Goal: Task Accomplishment & Management: Manage account settings

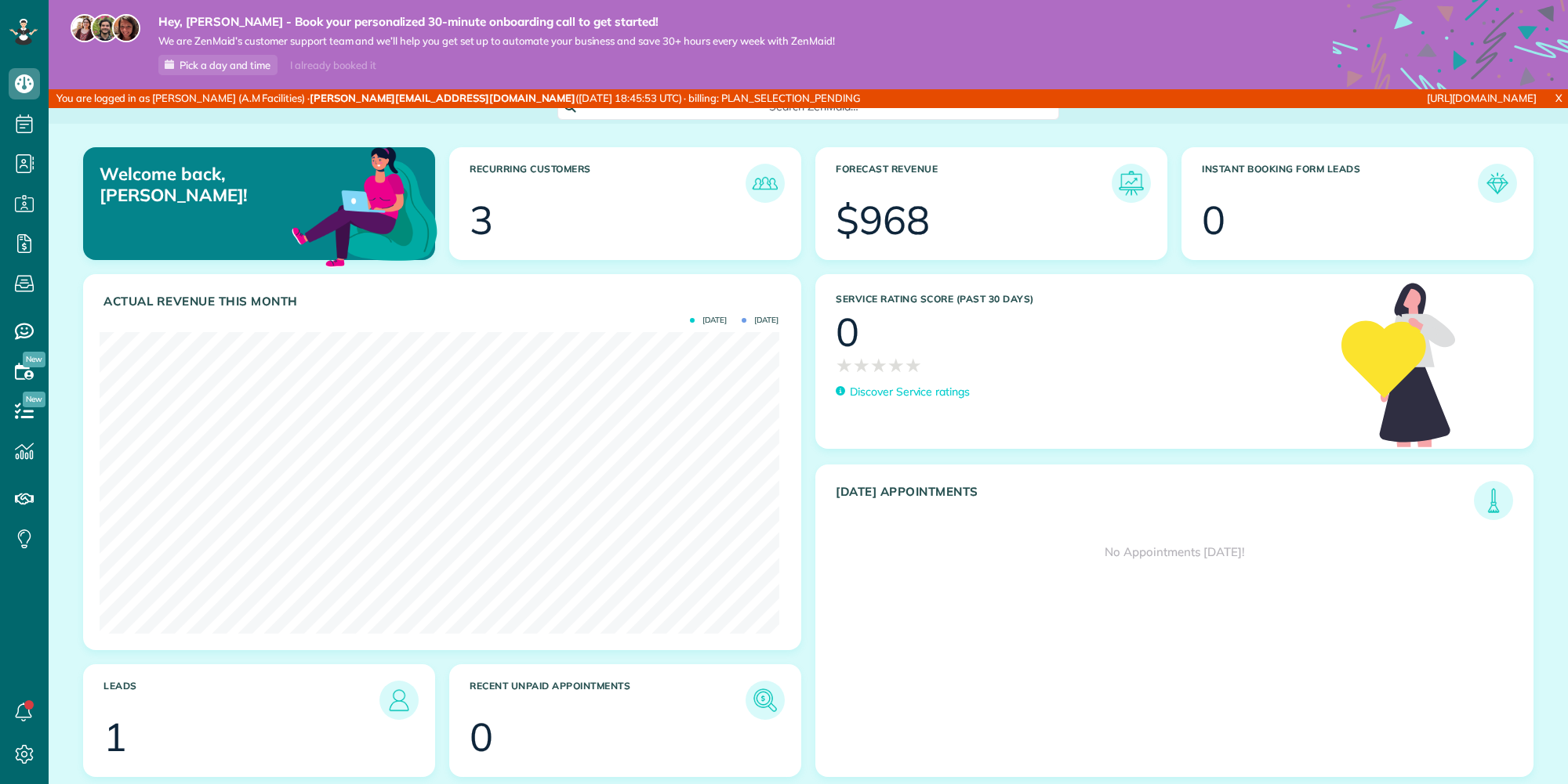
scroll to position [301, 679]
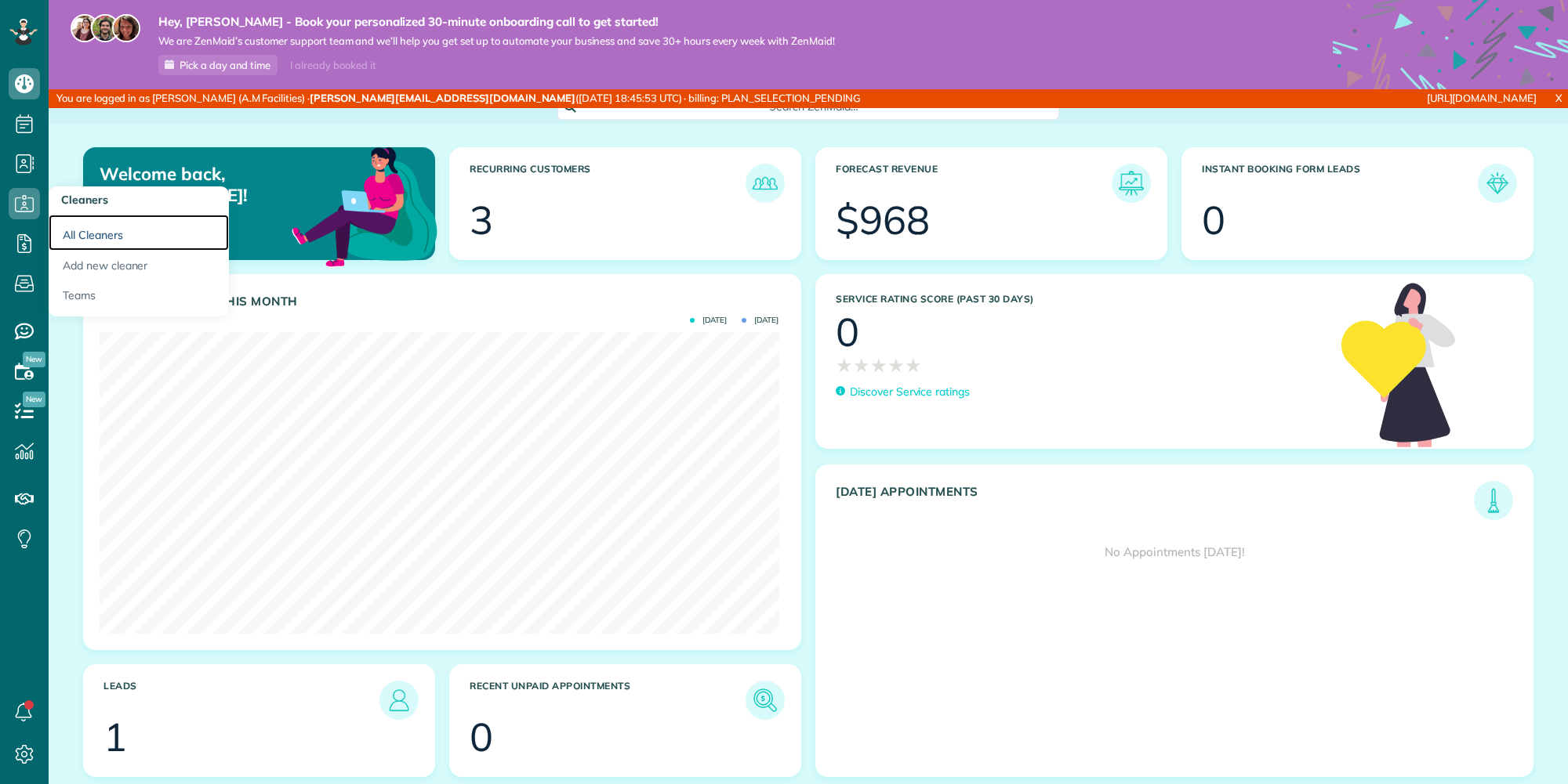
drag, startPoint x: 102, startPoint y: 231, endPoint x: 157, endPoint y: 201, distance: 62.6
click at [103, 231] on link "All Cleaners" at bounding box center [138, 233] width 180 height 36
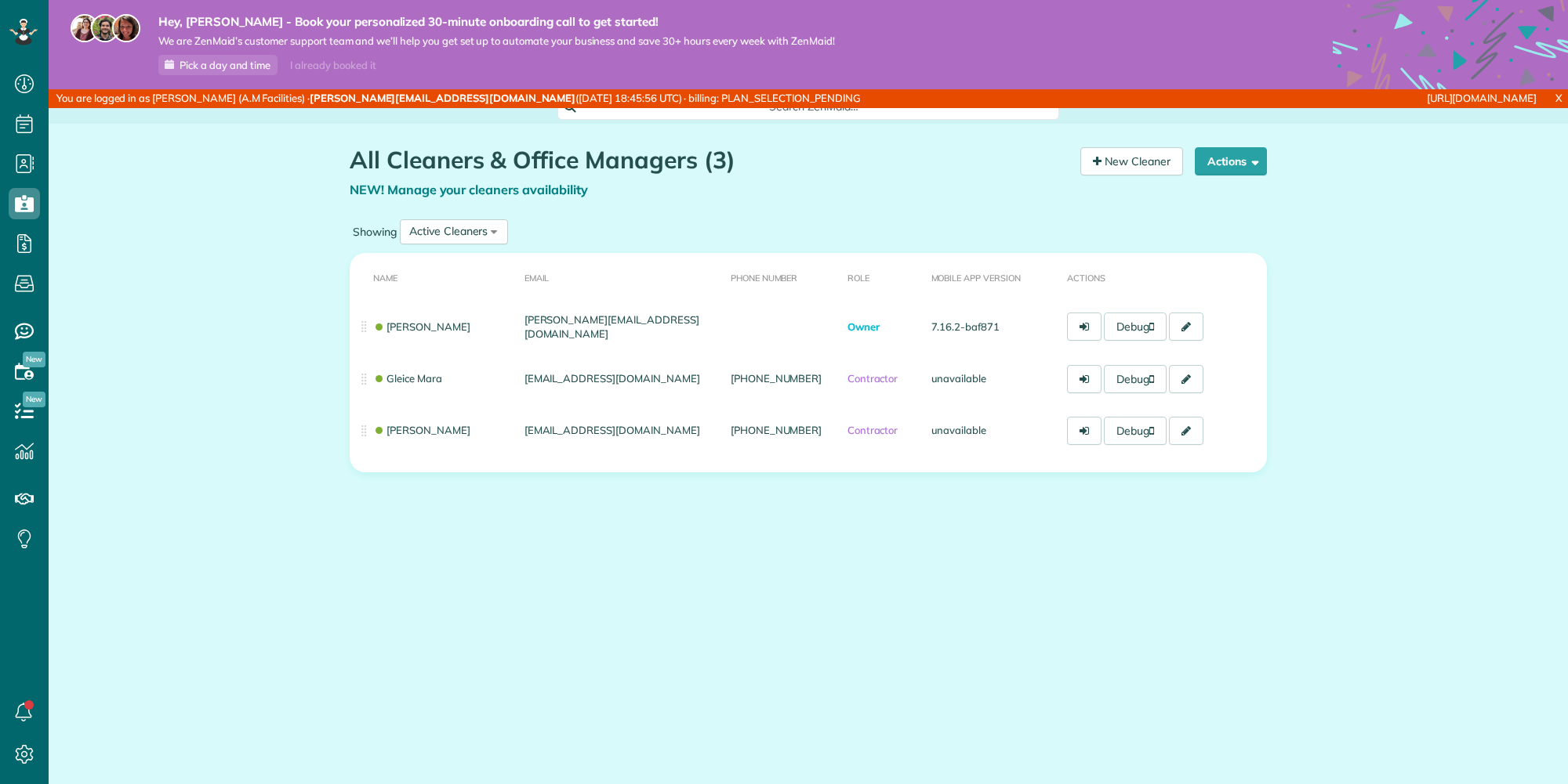
scroll to position [7, 7]
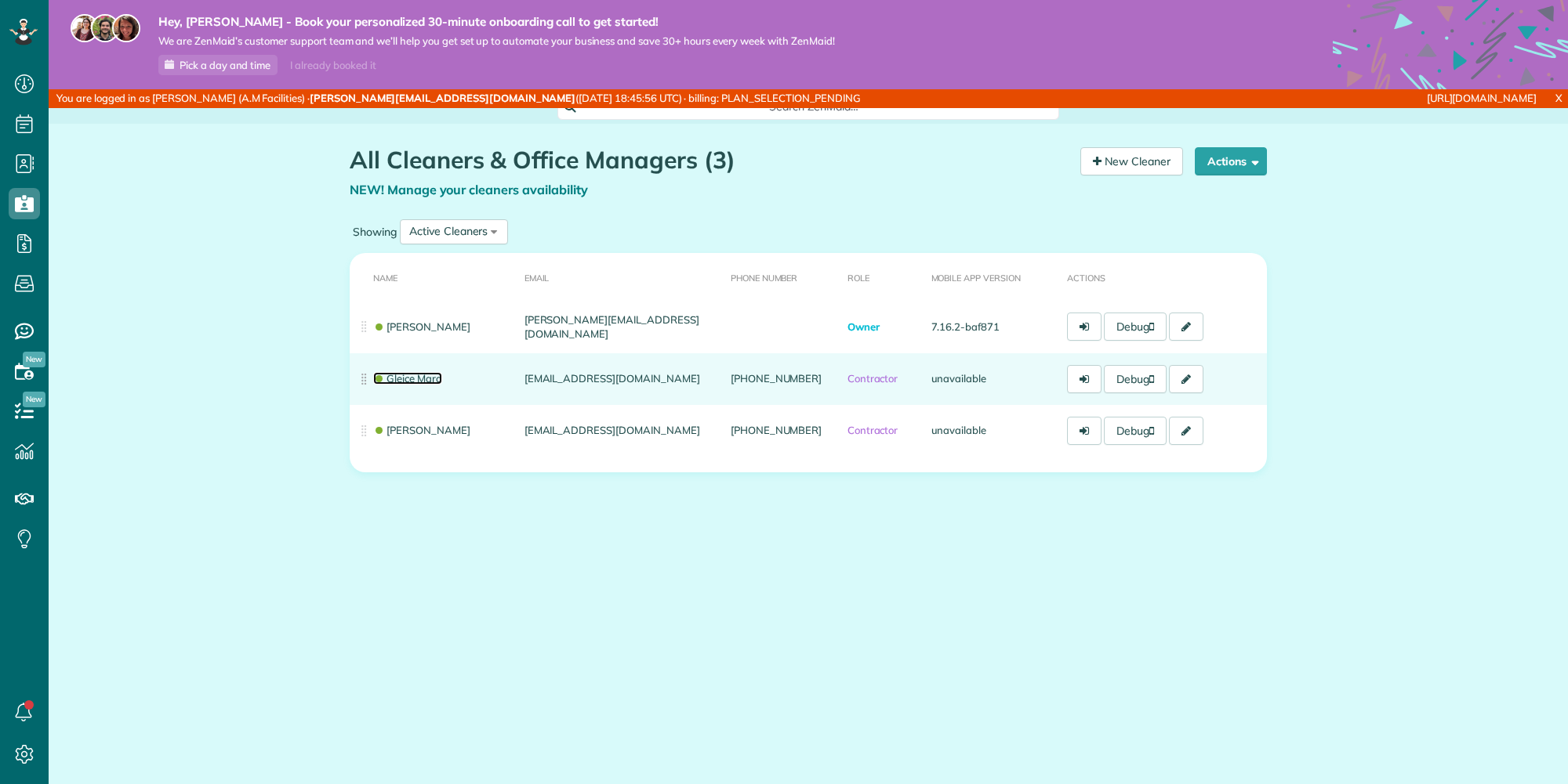
click at [397, 377] on link "Gleice Mara" at bounding box center [408, 378] width 69 height 12
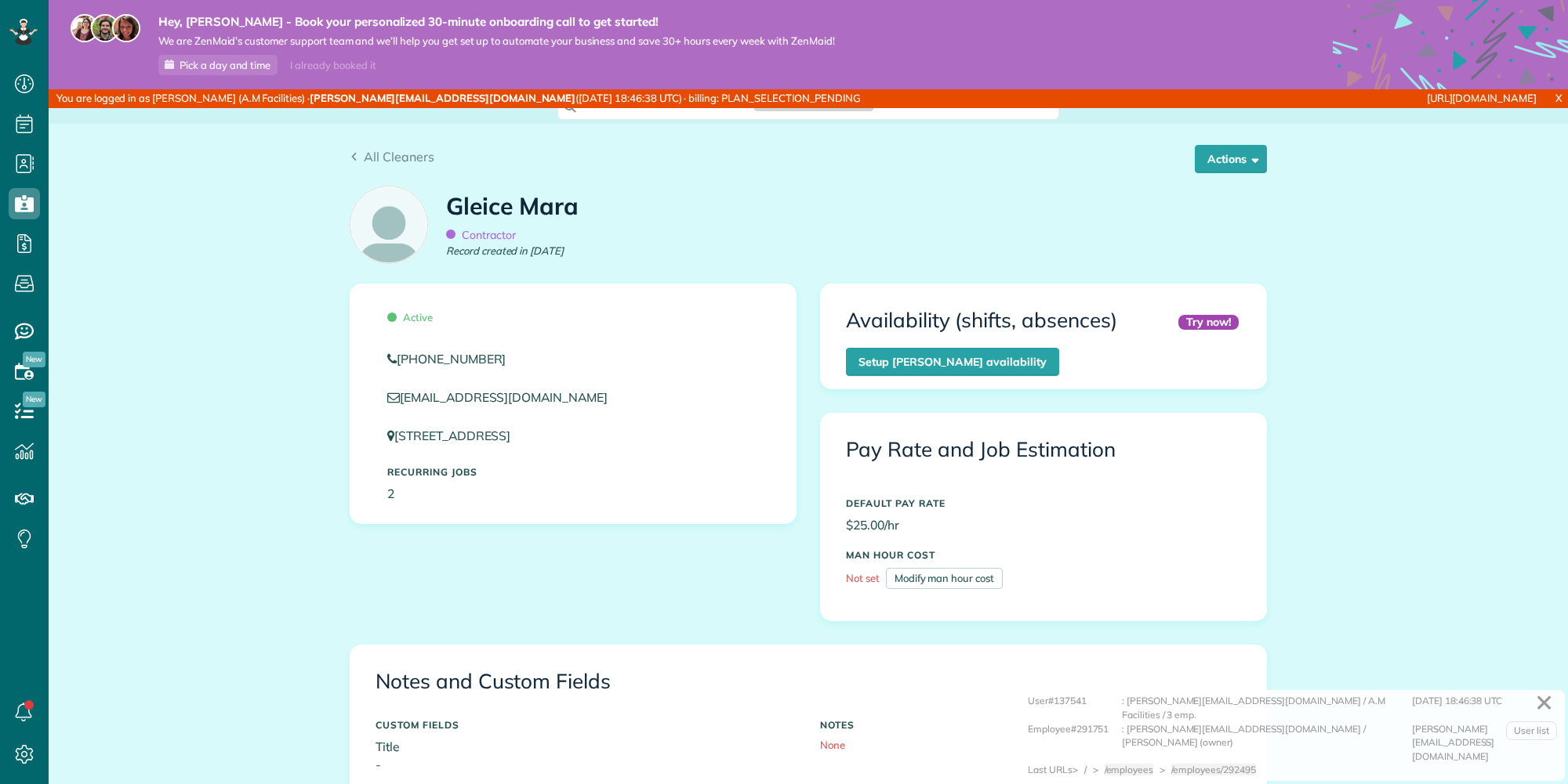
scroll to position [339, 0]
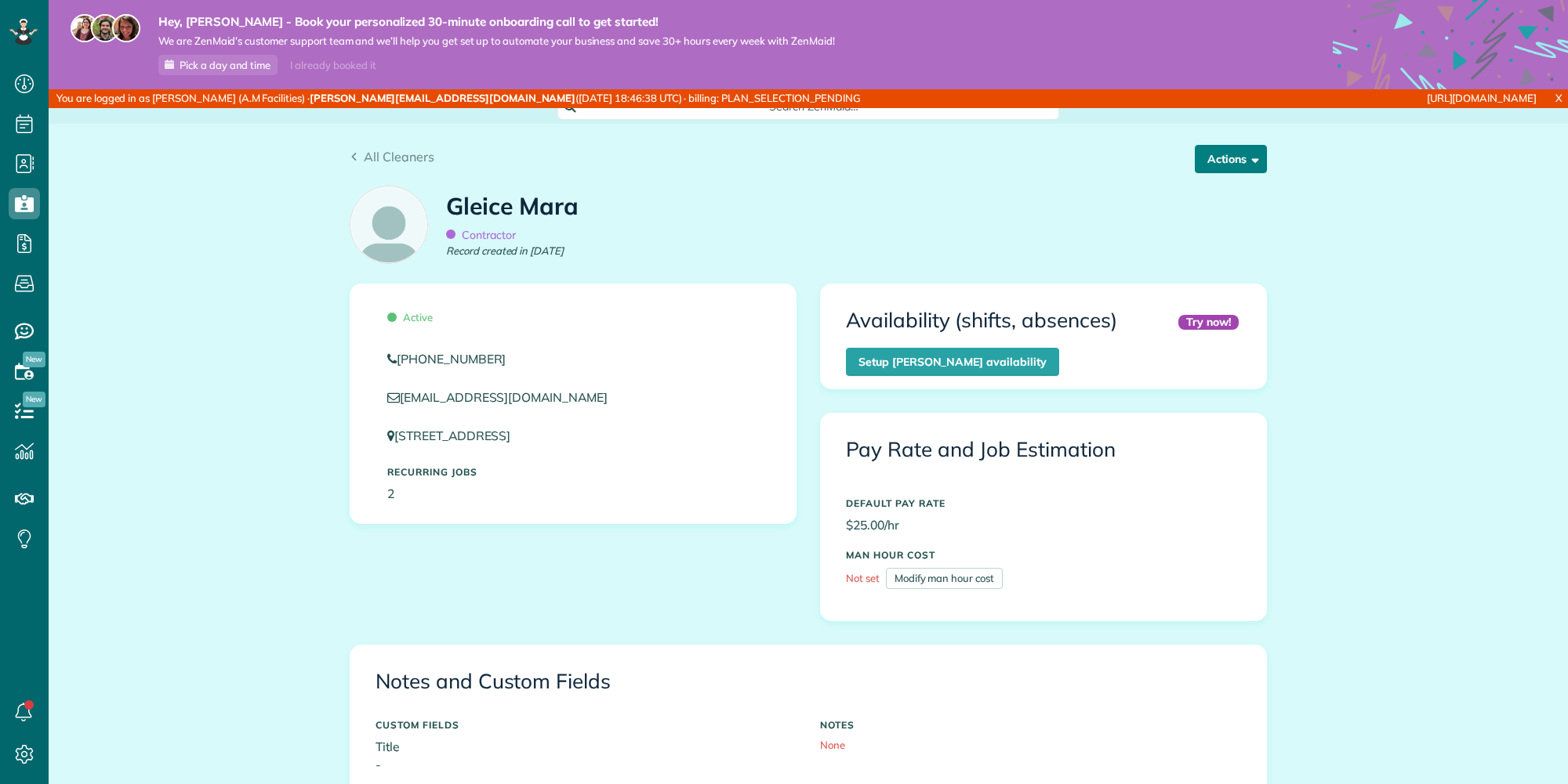
click at [1207, 164] on button "Actions" at bounding box center [1231, 159] width 73 height 29
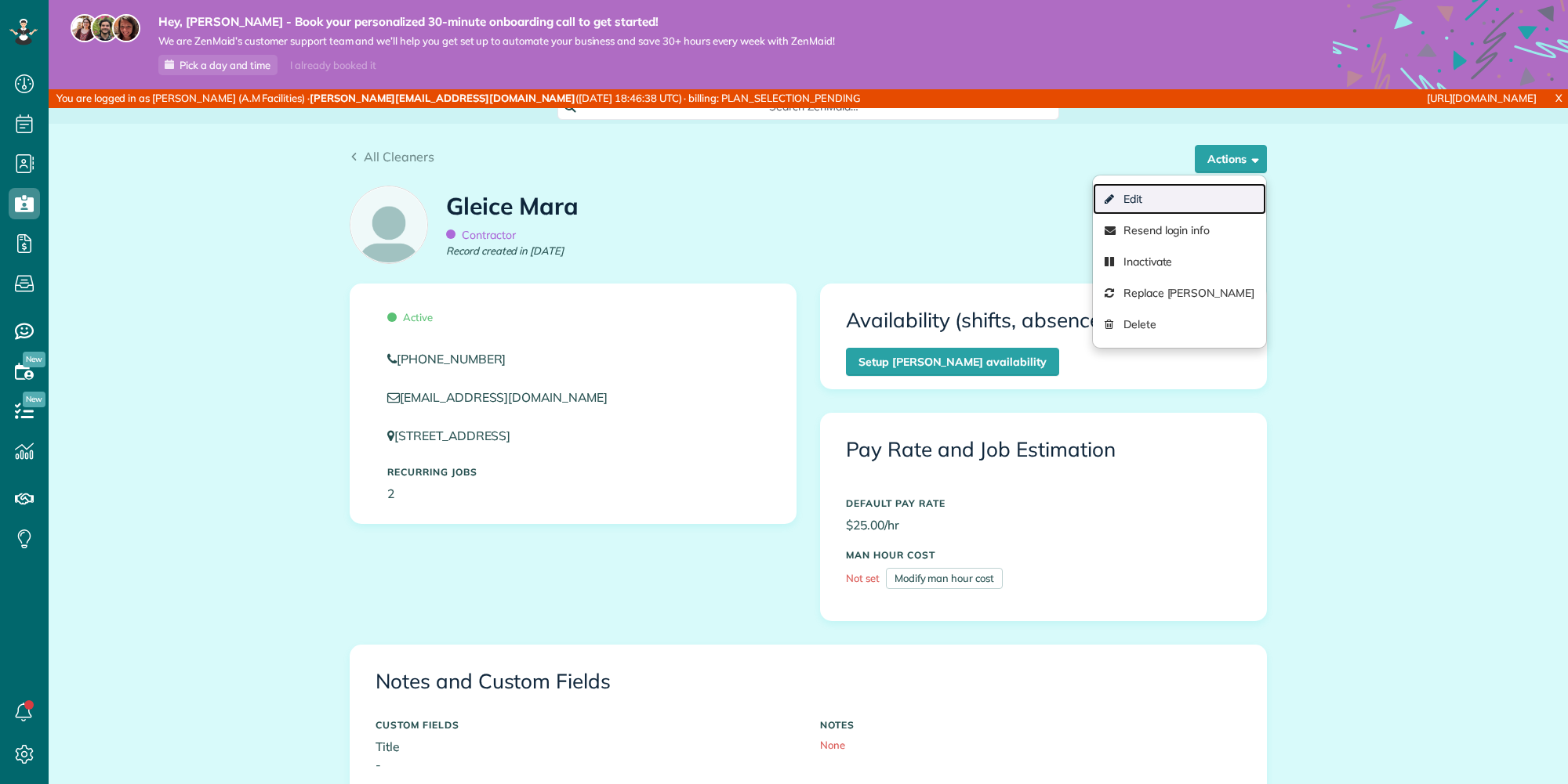
click at [1195, 200] on link "Edit" at bounding box center [1180, 198] width 174 height 31
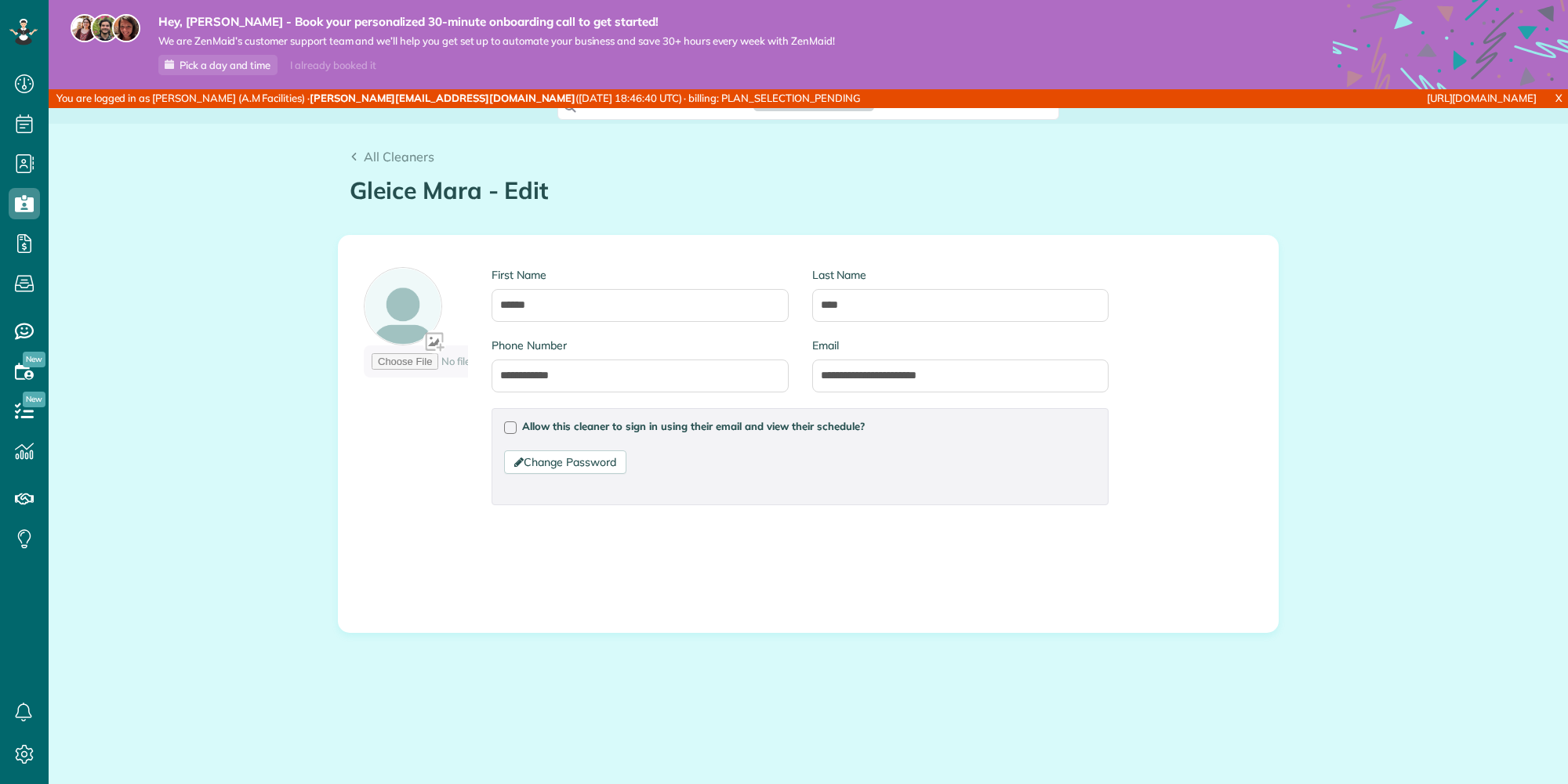
type input "**********"
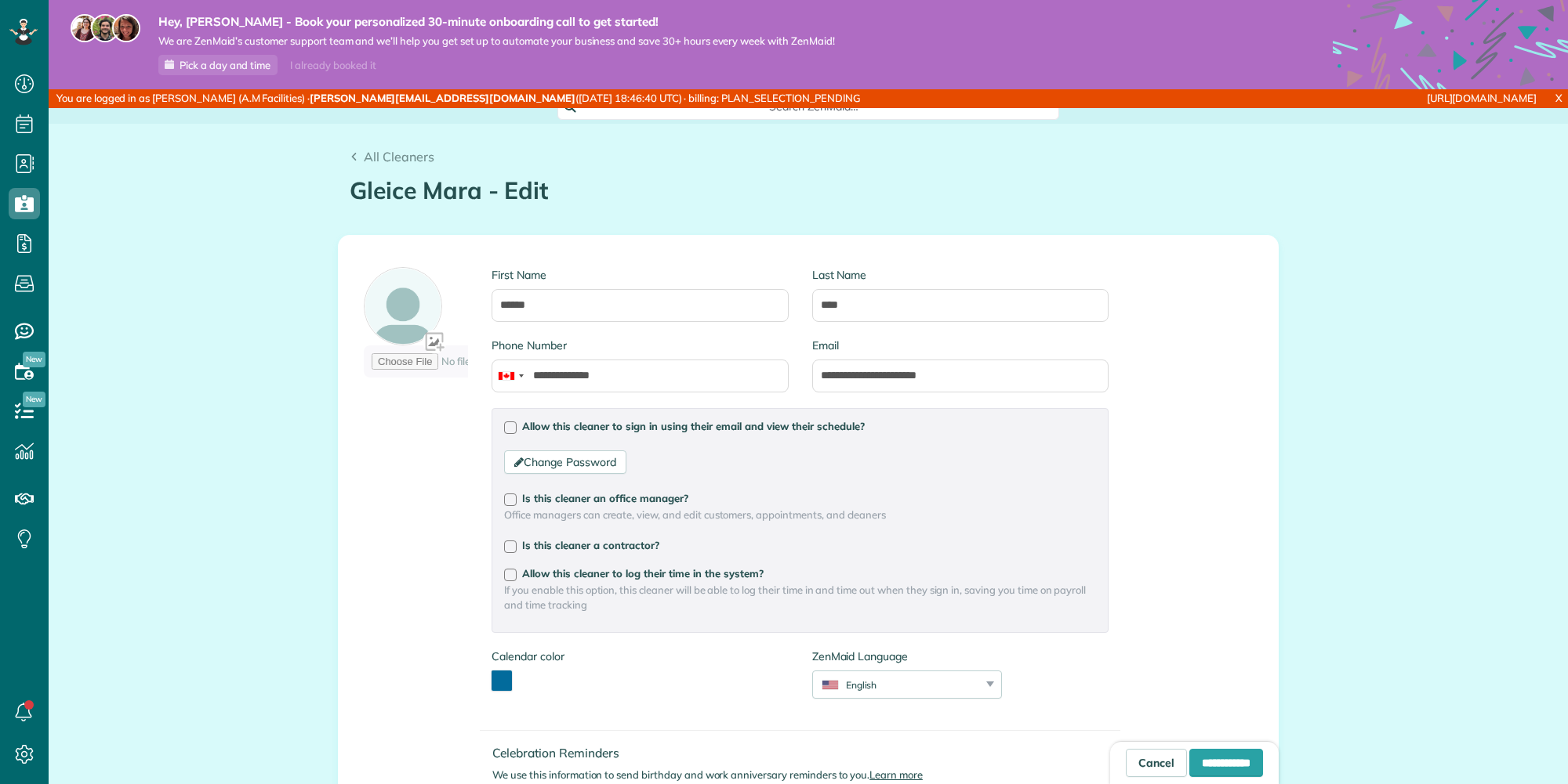
click at [383, 200] on h1 "Gleice Mara - Edit" at bounding box center [807, 191] width 917 height 26
drag, startPoint x: 383, startPoint y: 200, endPoint x: 429, endPoint y: 183, distance: 49.0
click at [429, 191] on h1 "Gleice Mara - Edit" at bounding box center [807, 191] width 917 height 26
copy h1 "Gleice Mara"
click at [15, 755] on icon at bounding box center [24, 754] width 31 height 31
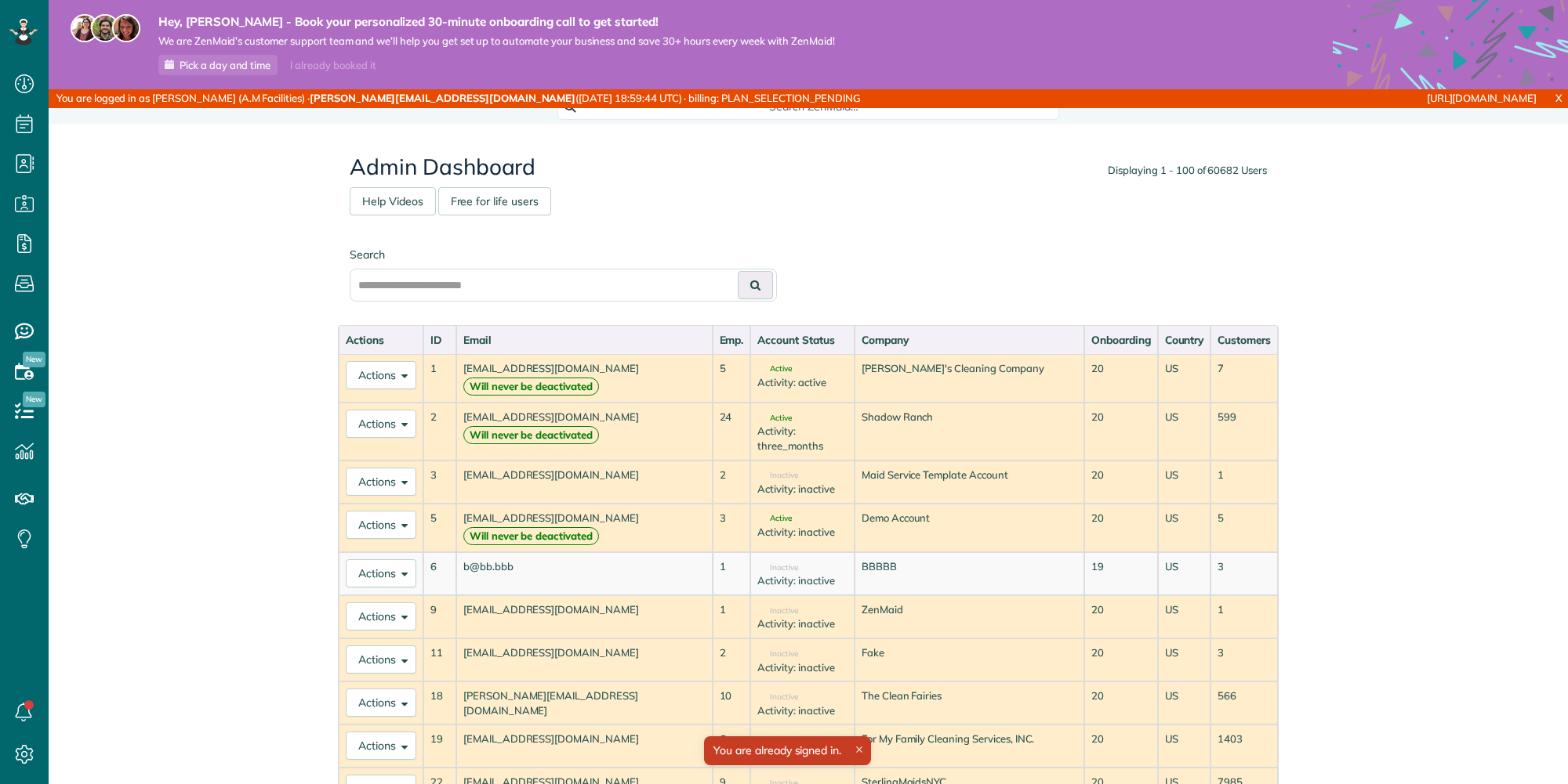
scroll to position [7, 7]
click at [661, 278] on input "text" at bounding box center [563, 285] width 428 height 33
paste input "**********"
type input "**********"
click at [750, 287] on icon at bounding box center [755, 285] width 10 height 11
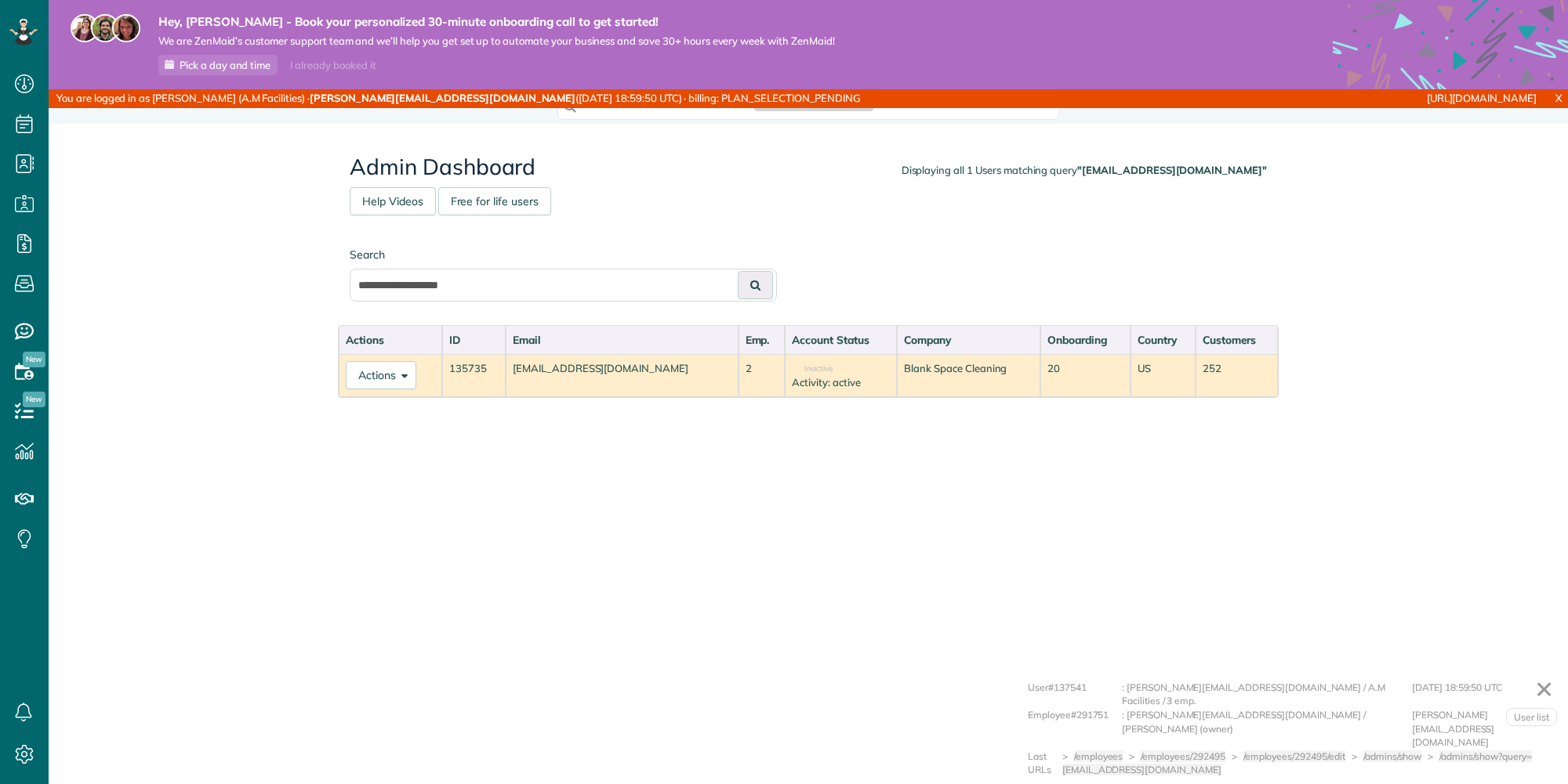
scroll to position [7, 7]
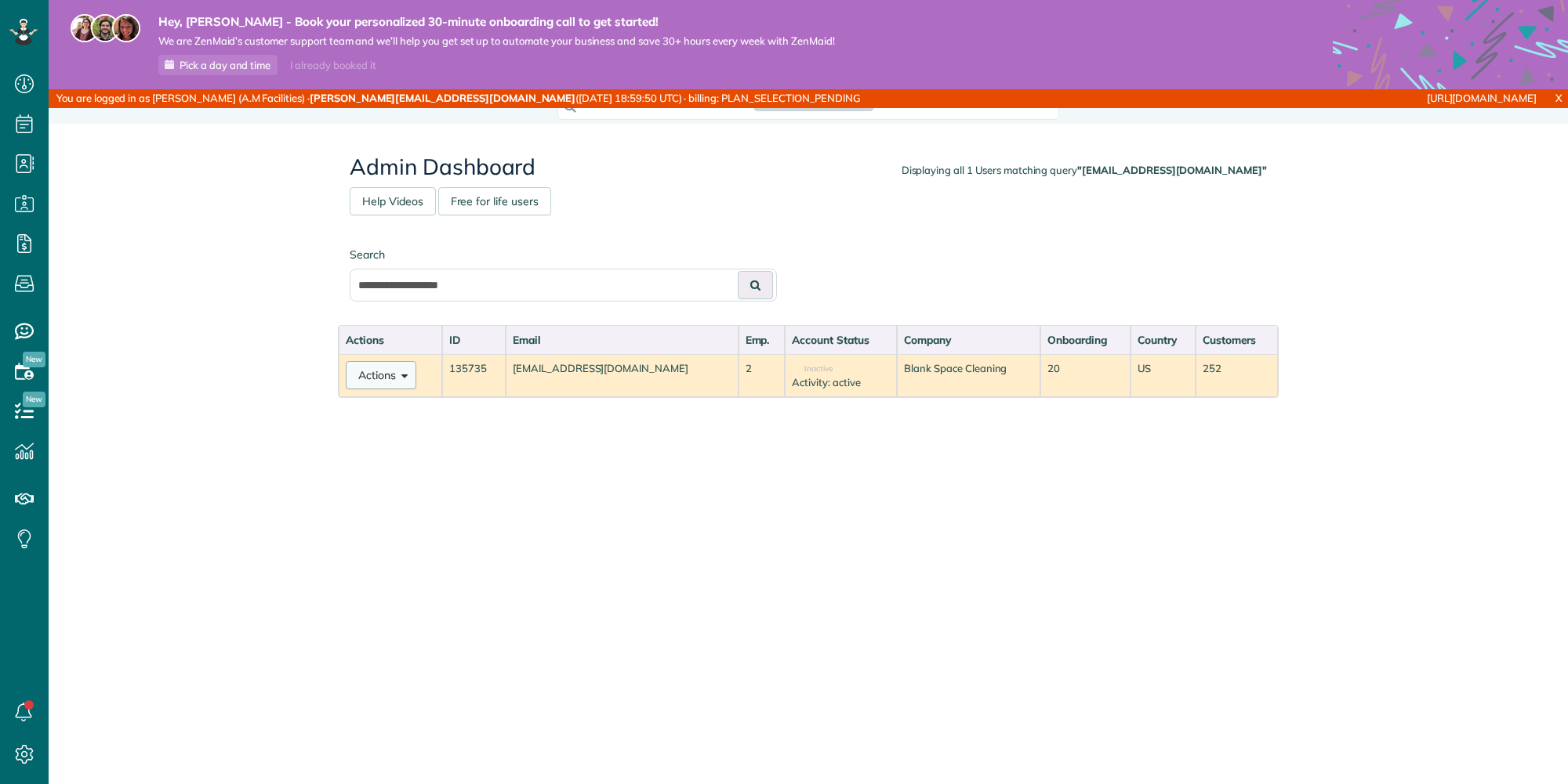
click at [402, 377] on span at bounding box center [402, 374] width 11 height 11
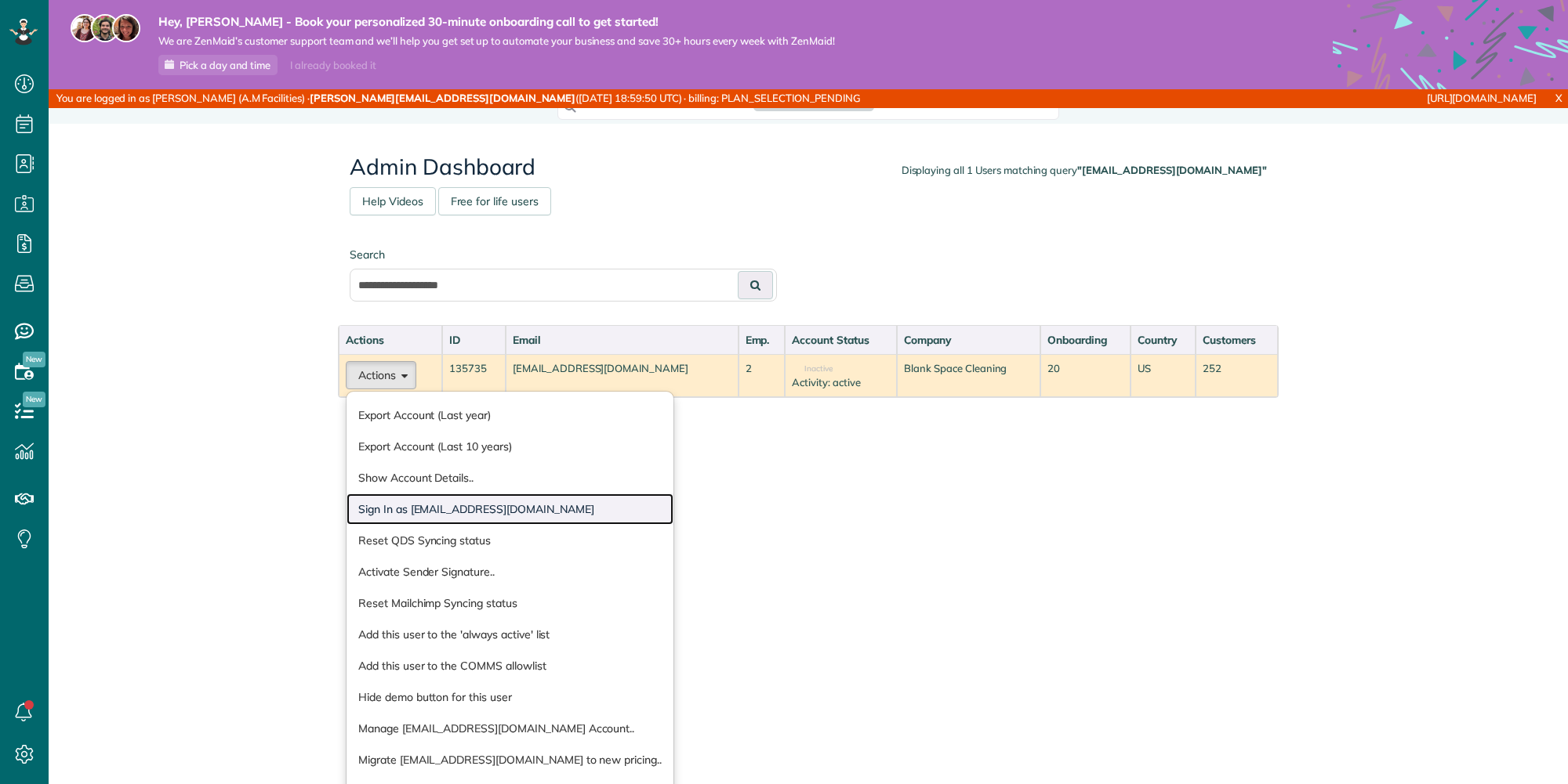
click at [392, 500] on link "Sign In as [EMAIL_ADDRESS][DOMAIN_NAME]" at bounding box center [510, 509] width 327 height 31
